Goal: Navigation & Orientation: Understand site structure

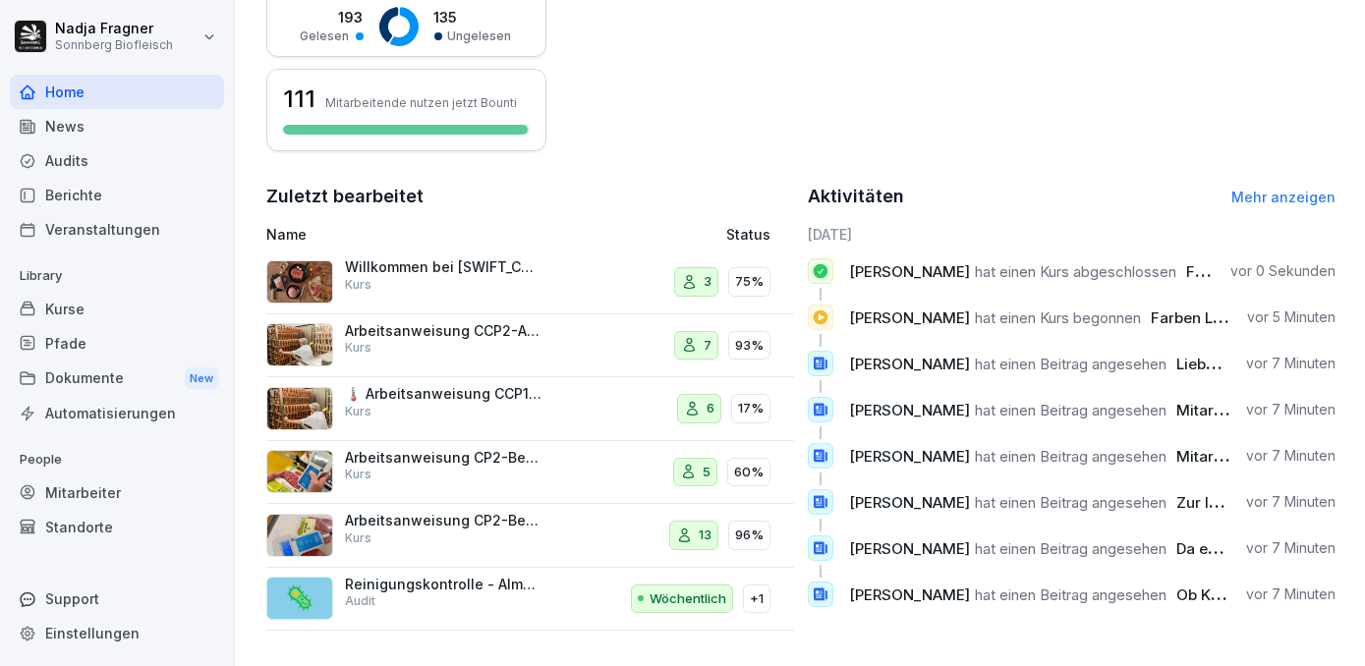
scroll to position [456, 0]
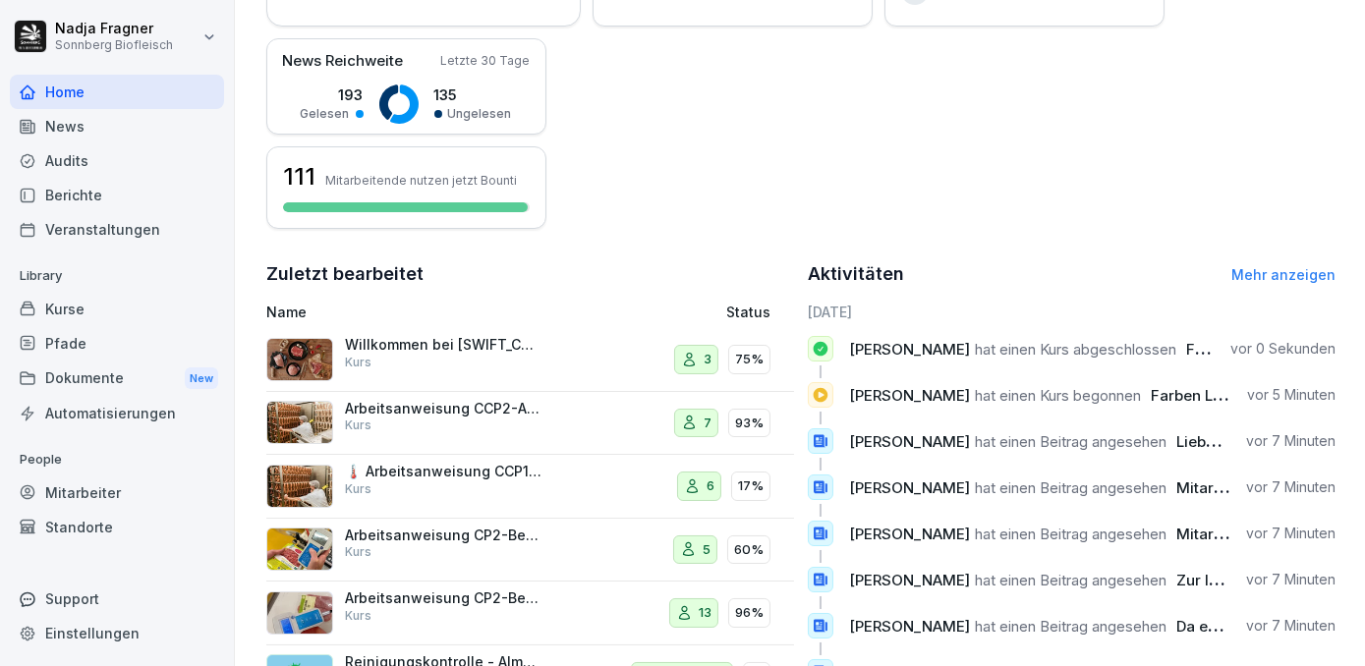
click at [88, 303] on div "Kurse" at bounding box center [117, 309] width 214 height 34
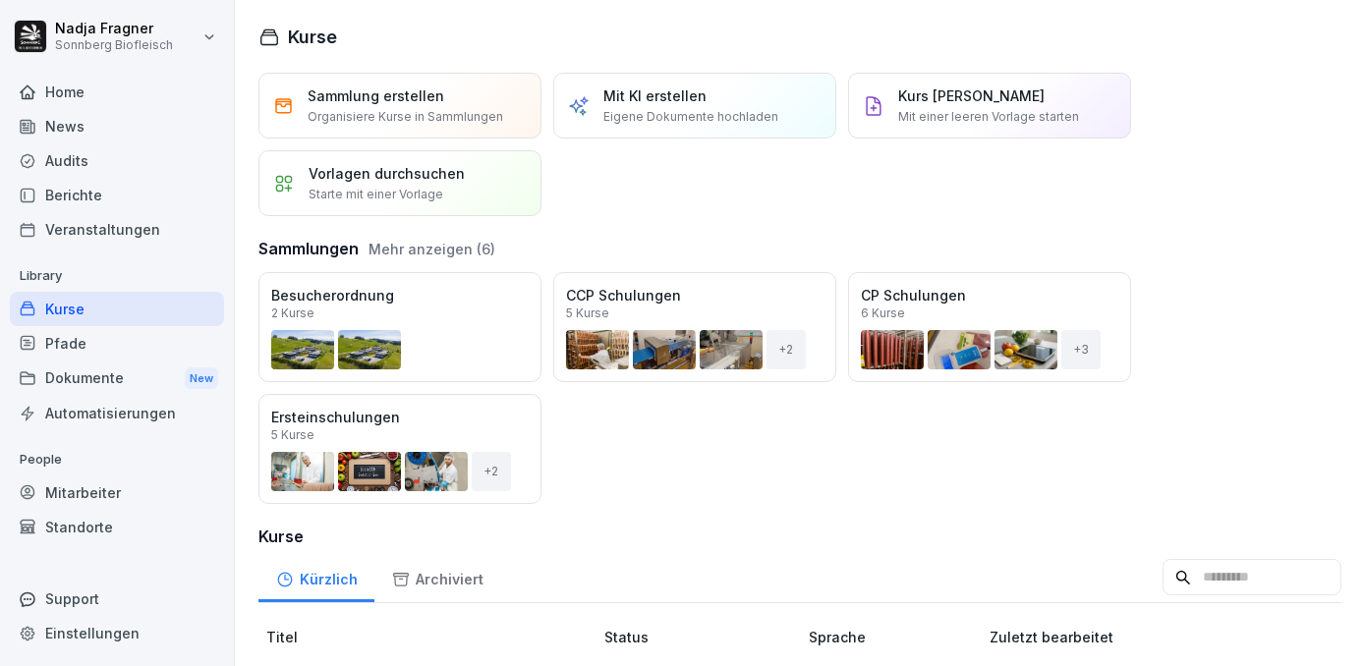
click at [76, 98] on div "Home" at bounding box center [117, 92] width 214 height 34
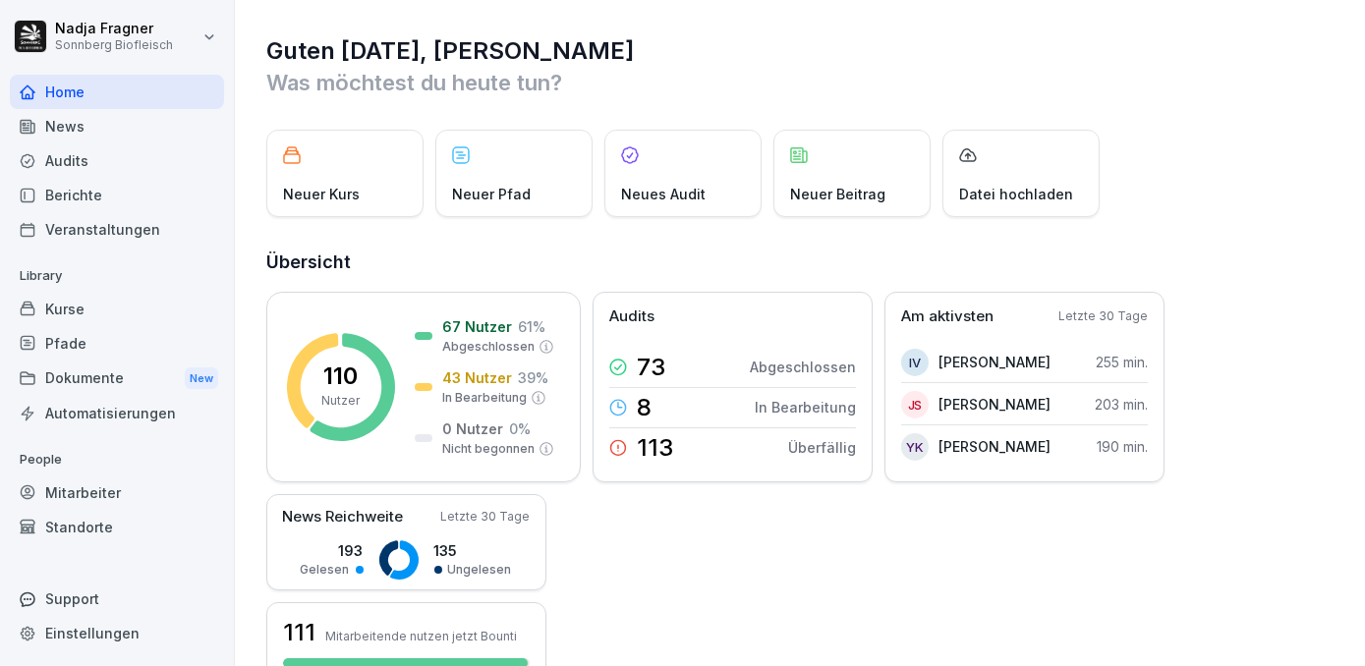
click at [78, 199] on div "Berichte" at bounding box center [117, 195] width 214 height 34
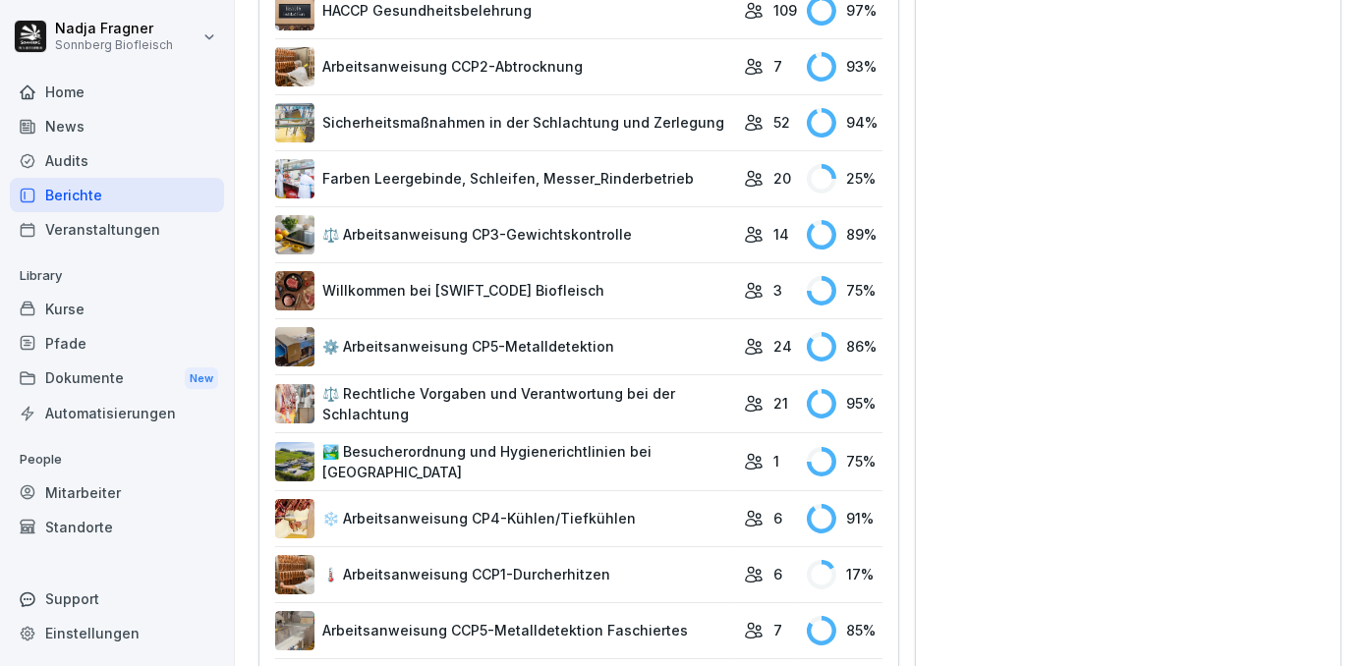
scroll to position [1421, 0]
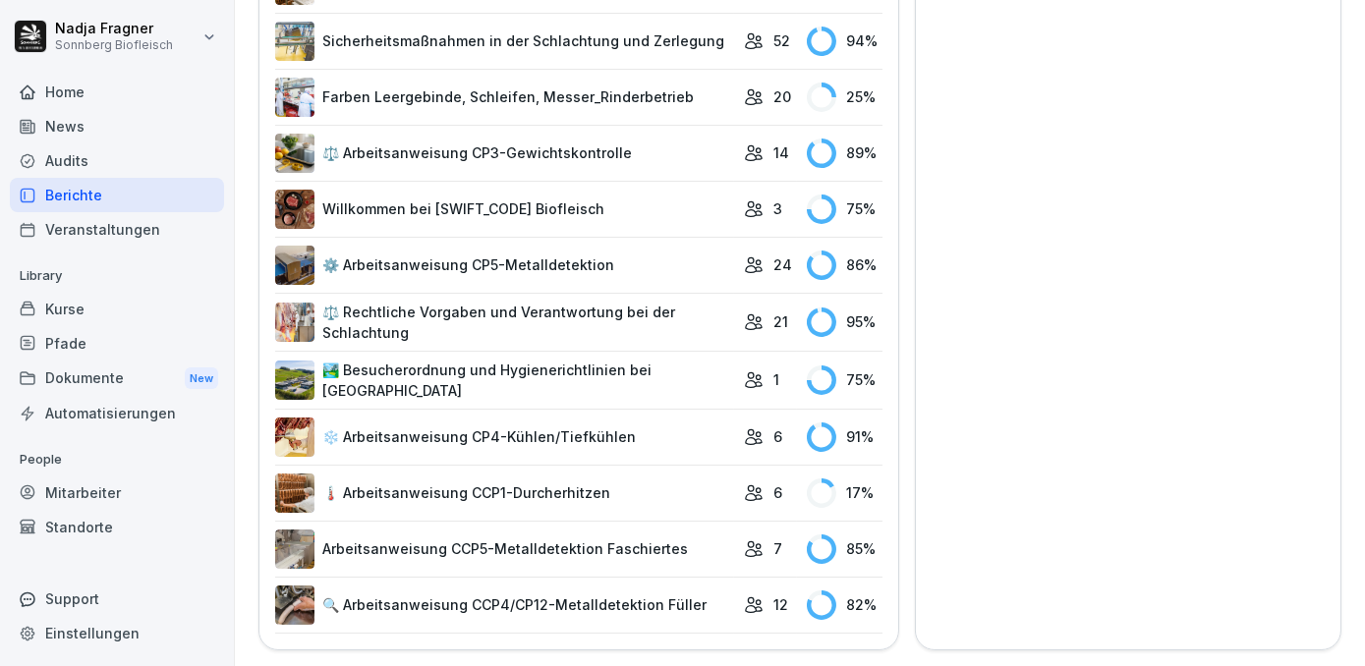
click at [465, 475] on link "🌡️ Arbeitsanweisung CCP1-Durcherhitzen" at bounding box center [504, 493] width 459 height 39
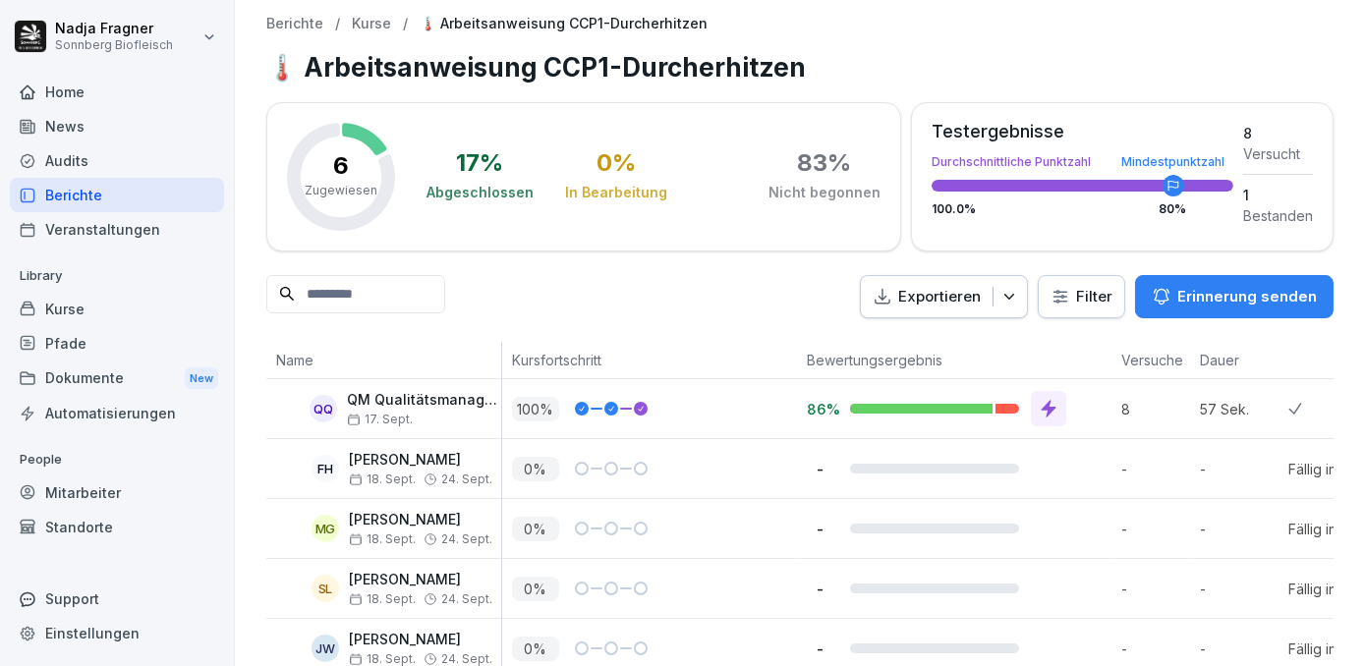
click at [88, 94] on div "Home" at bounding box center [117, 92] width 214 height 34
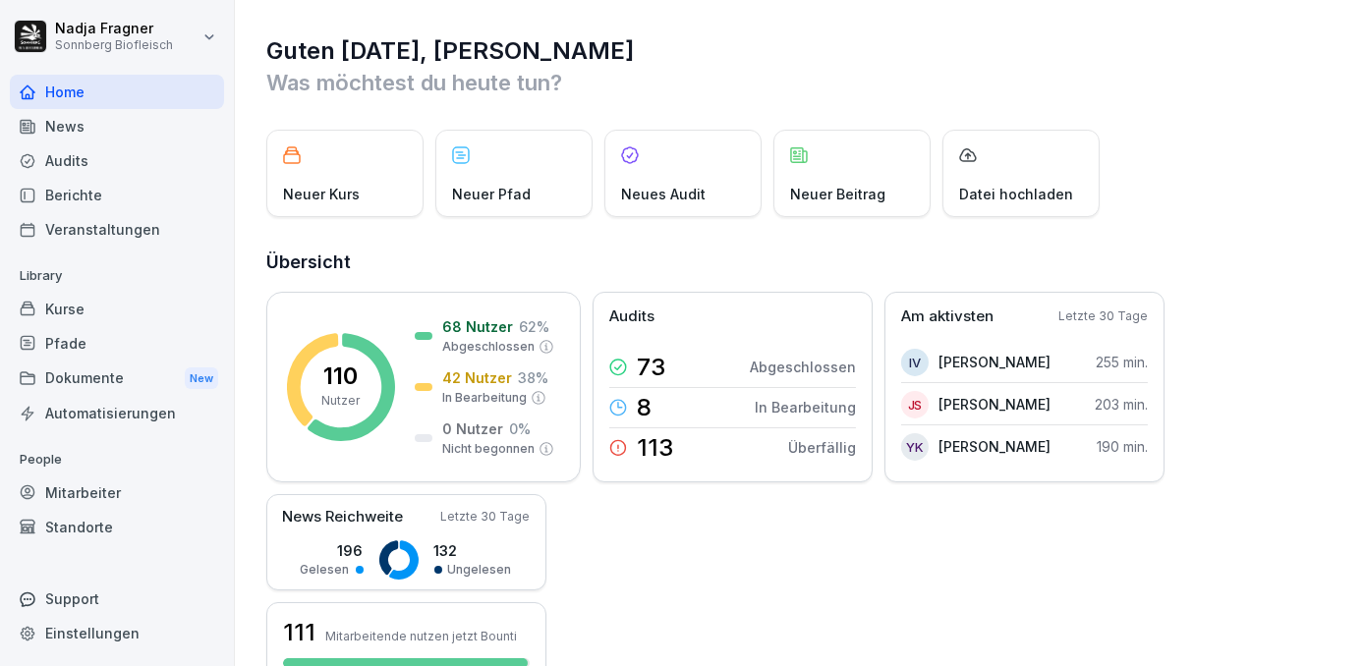
click at [118, 381] on div "Dokumente New" at bounding box center [117, 379] width 214 height 36
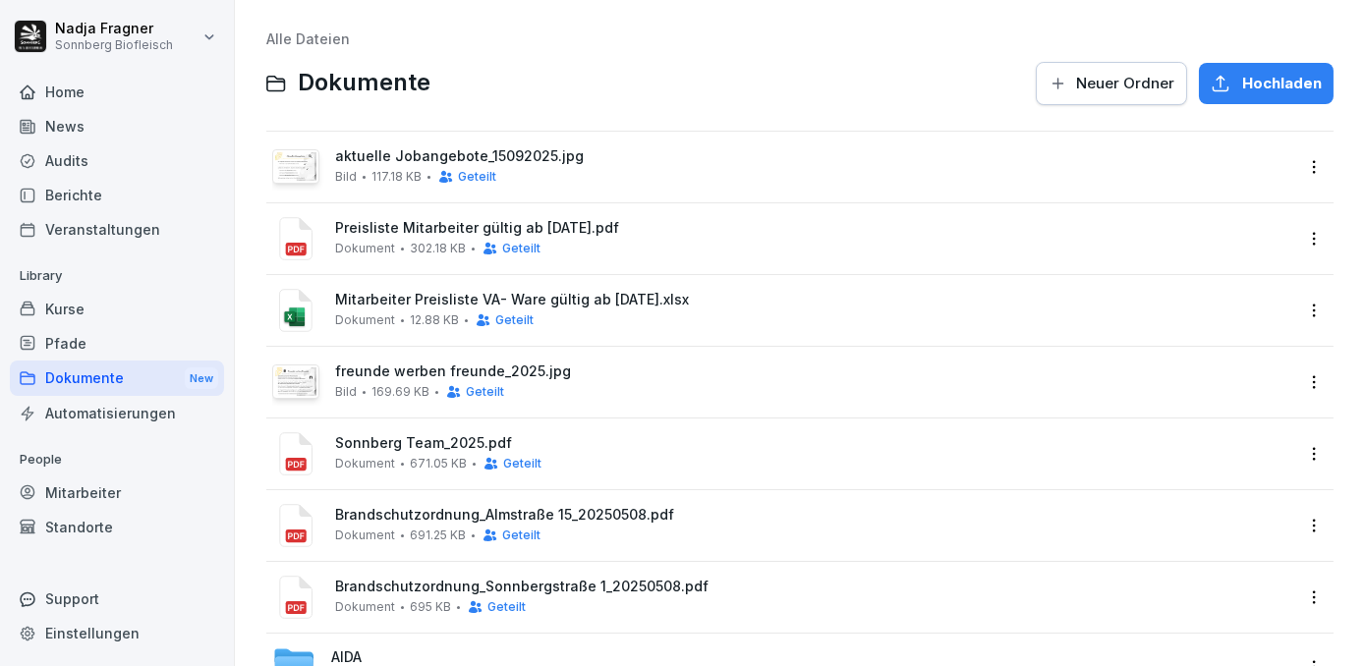
click at [78, 313] on div "Kurse" at bounding box center [117, 309] width 214 height 34
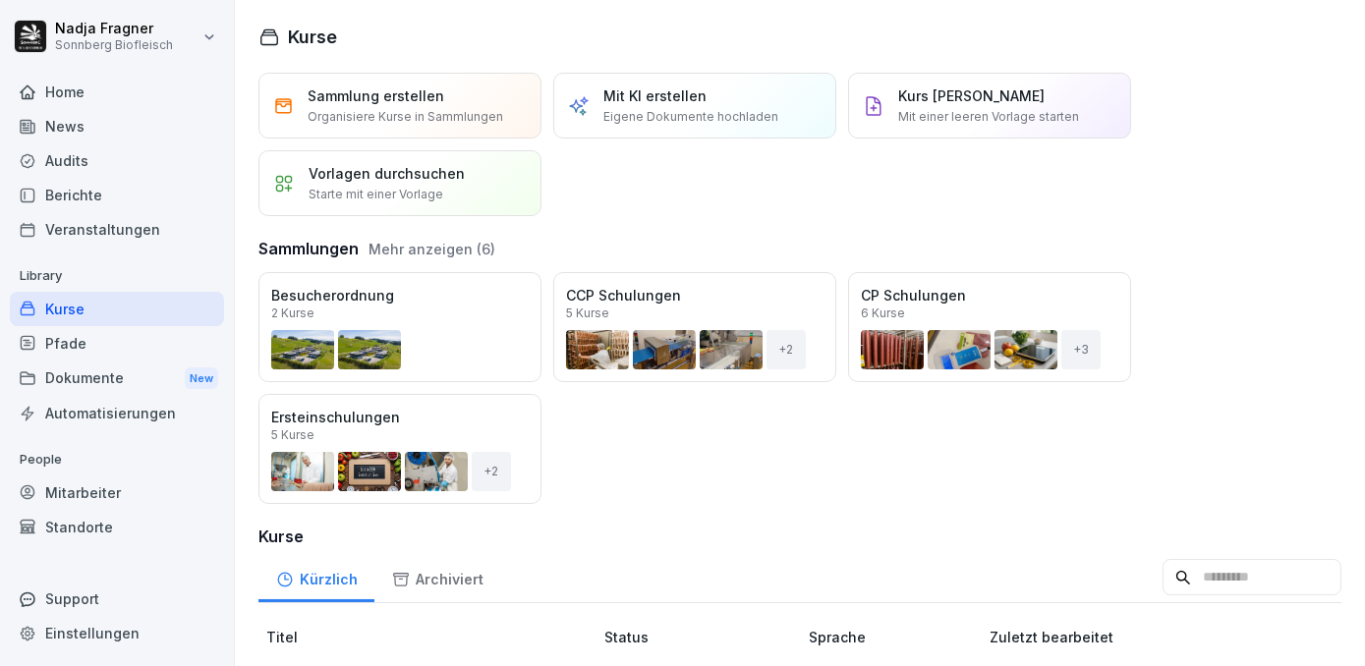
click at [79, 93] on div "Home" at bounding box center [117, 92] width 214 height 34
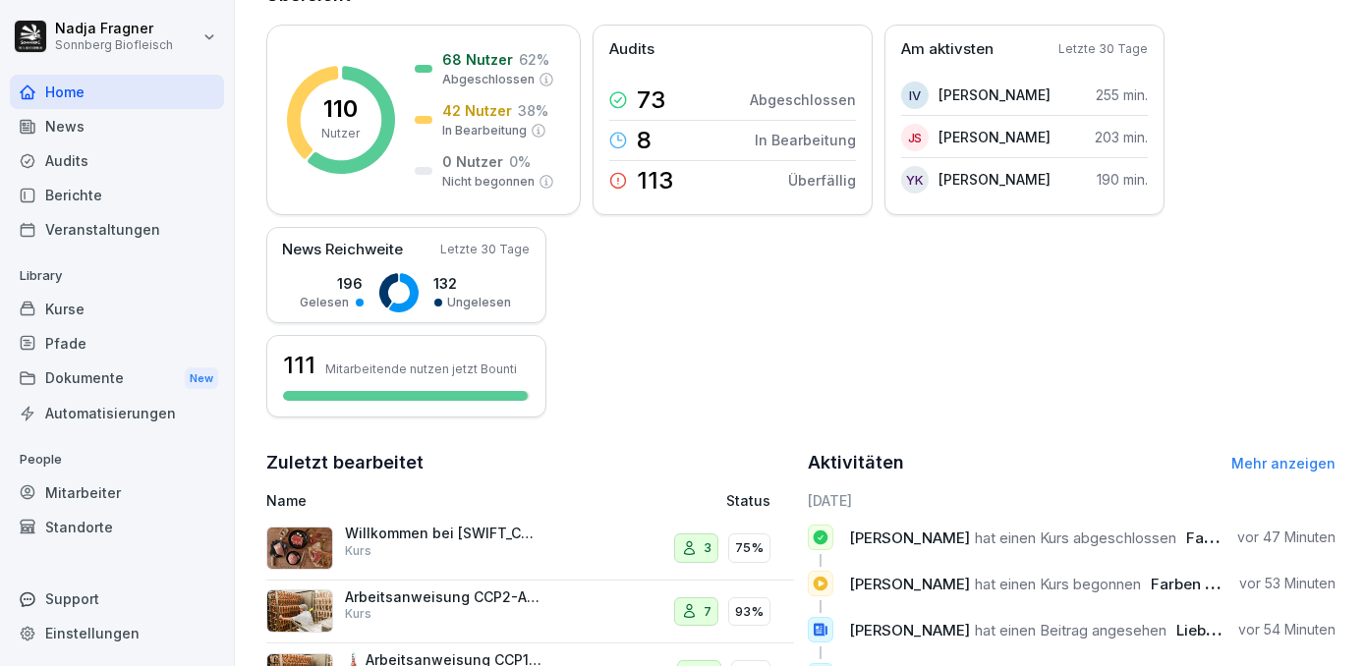
scroll to position [544, 0]
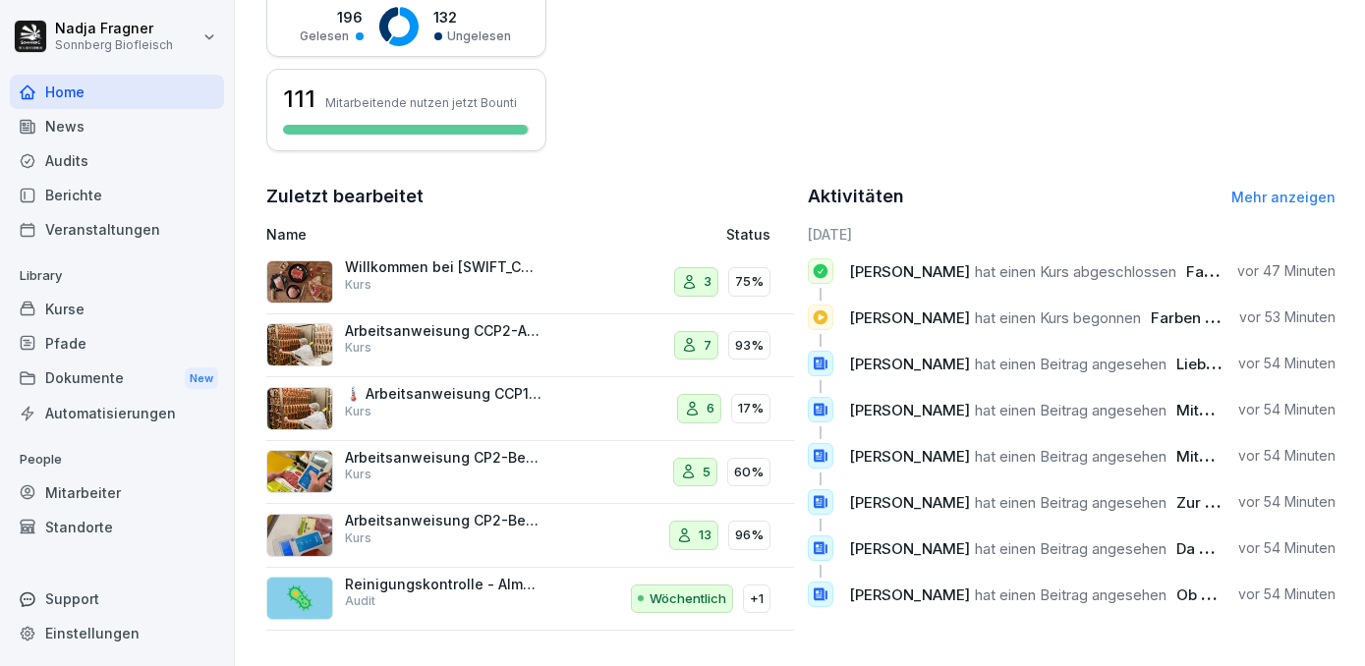
click at [1297, 189] on link "Mehr anzeigen" at bounding box center [1283, 197] width 104 height 17
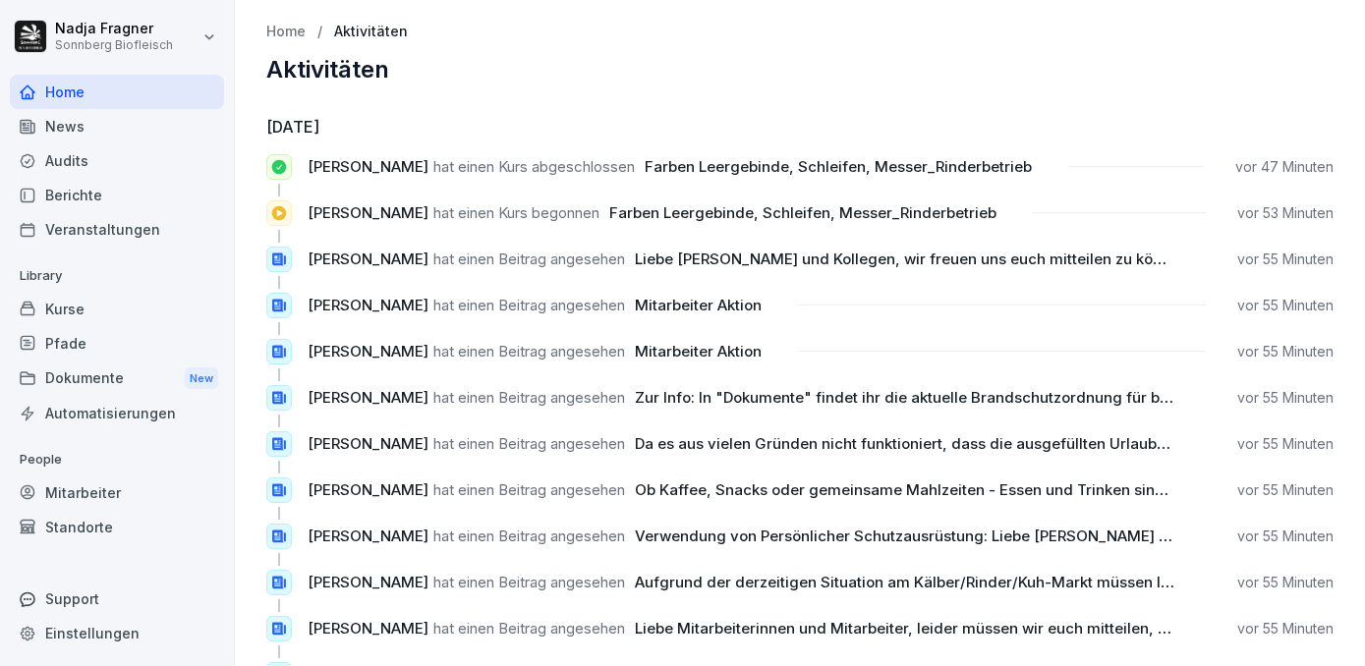
click at [91, 98] on div "Home" at bounding box center [117, 92] width 214 height 34
